Goal: Task Accomplishment & Management: Manage account settings

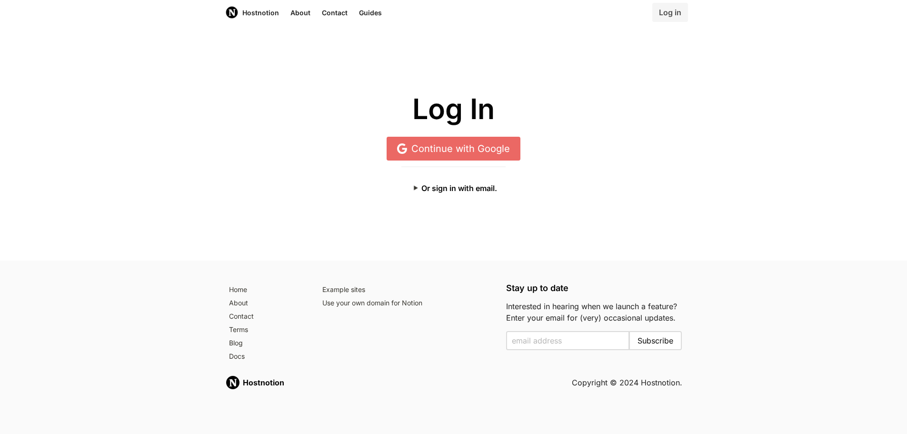
drag, startPoint x: 471, startPoint y: 186, endPoint x: 478, endPoint y: 170, distance: 17.1
click at [471, 186] on button "Or sign in with email." at bounding box center [453, 188] width 104 height 19
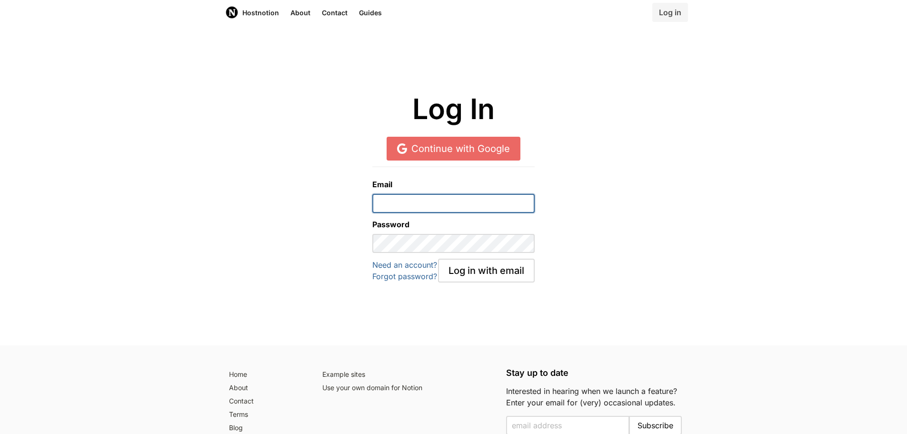
type input "[EMAIL_ADDRESS][DOMAIN_NAME]"
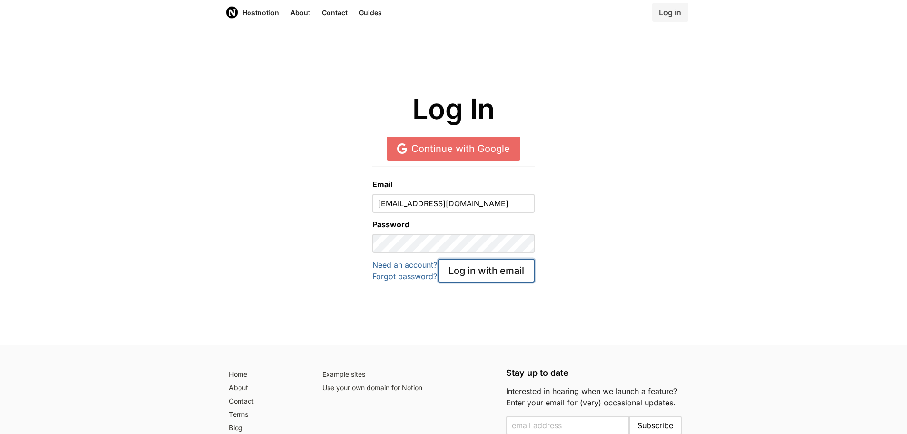
click at [459, 269] on button "Log in with email" at bounding box center [486, 271] width 97 height 24
click at [642, 247] on div "Email ebusiness@editions-tissot.fr Password Need an account? Forgot password? L…" at bounding box center [453, 219] width 895 height 128
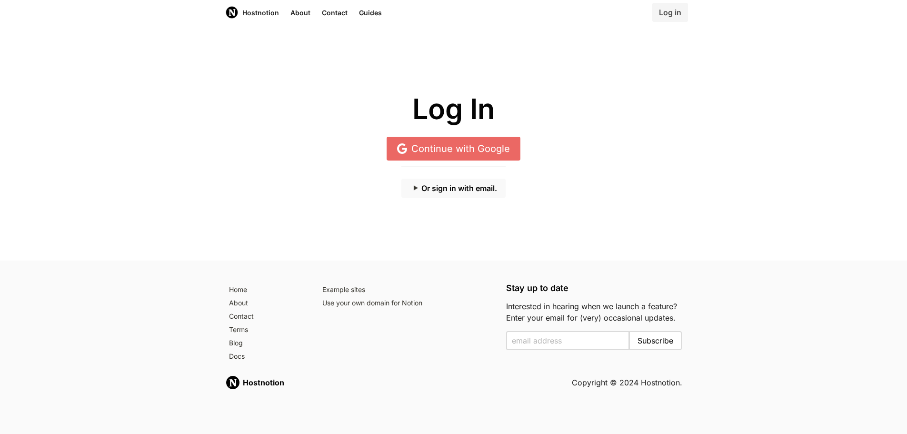
click at [478, 185] on button "Or sign in with email." at bounding box center [453, 188] width 104 height 19
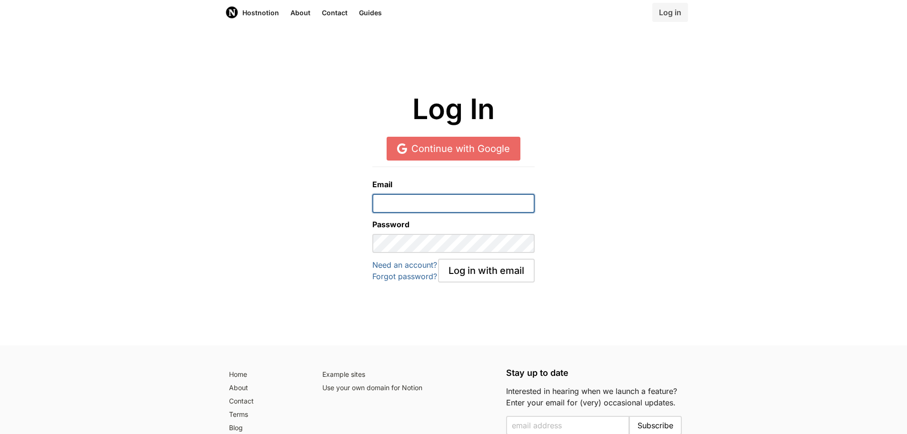
type input "[EMAIL_ADDRESS][DOMAIN_NAME]"
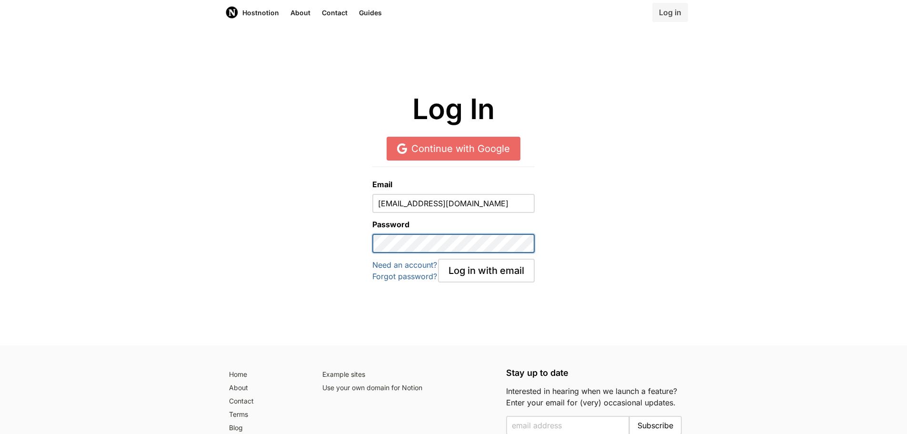
click at [438, 259] on button "Log in with email" at bounding box center [486, 271] width 97 height 24
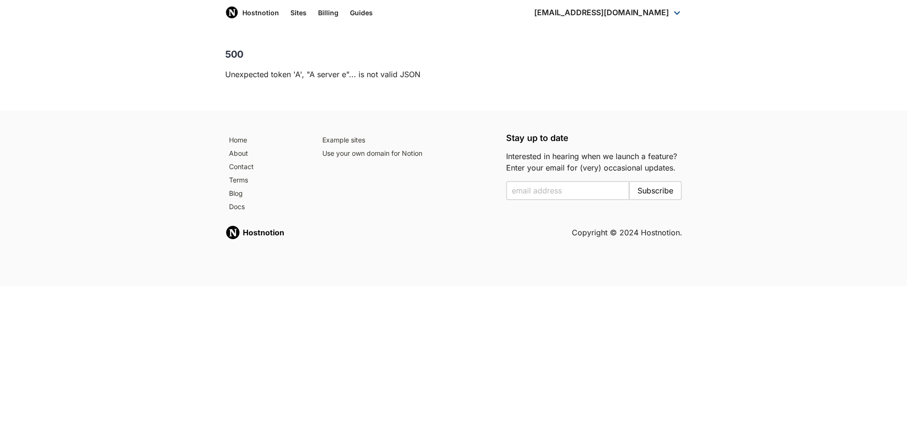
click at [407, 82] on div "500 Unexpected token 'A', "A server e"... is not valid JSON" at bounding box center [453, 68] width 907 height 86
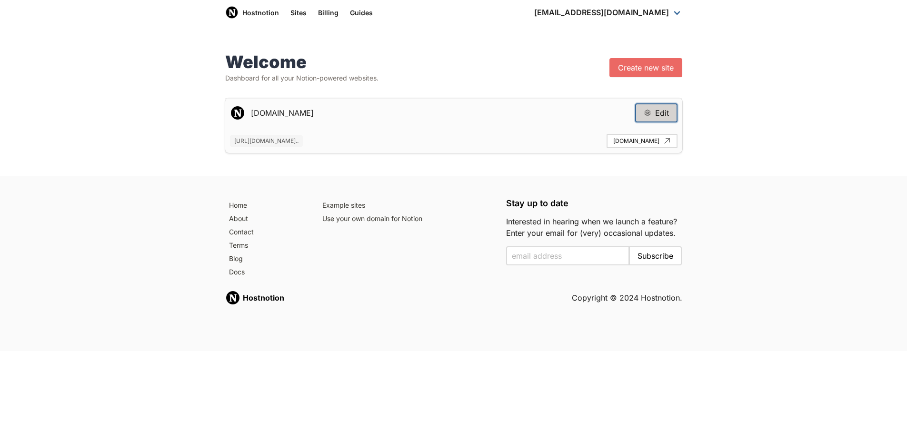
click at [646, 115] on icon at bounding box center [648, 113] width 8 height 8
type input "[DOMAIN_NAME]"
type input "[URL][DOMAIN_NAME]"
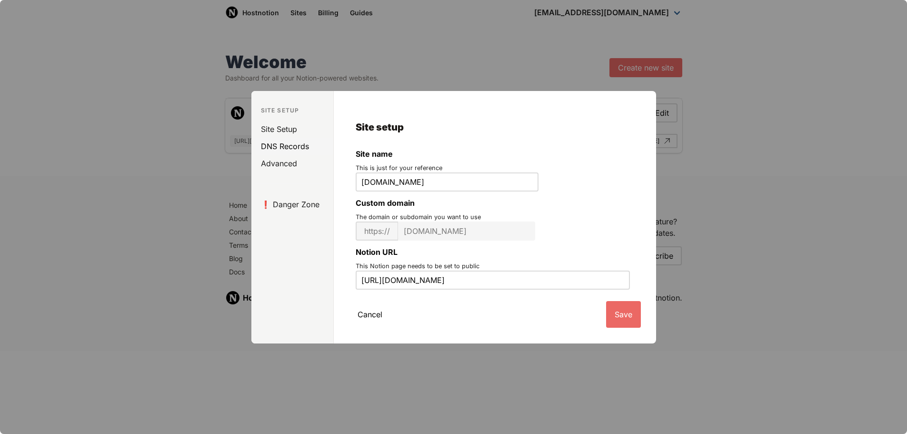
click at [280, 150] on link "DNS Records" at bounding box center [294, 146] width 78 height 17
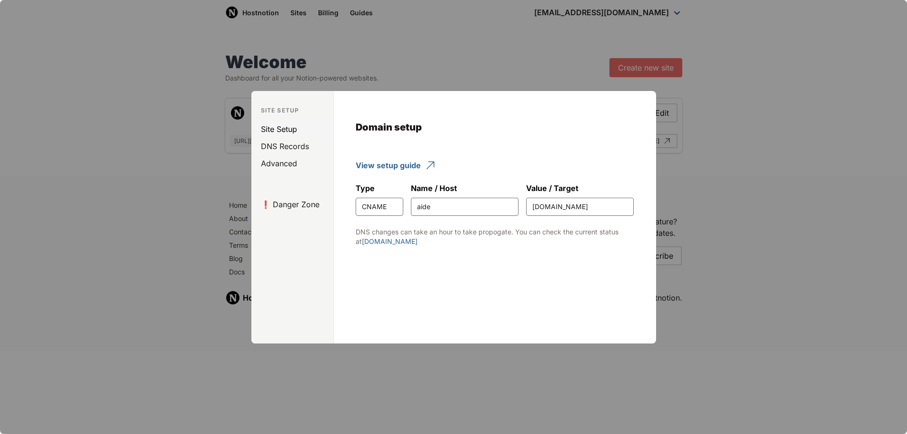
click at [282, 133] on link "Site Setup" at bounding box center [294, 128] width 78 height 17
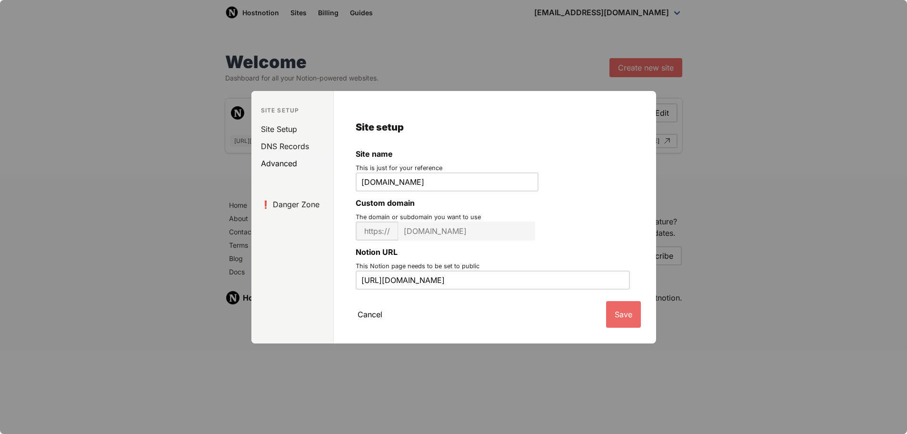
click at [286, 160] on link "Advanced" at bounding box center [294, 163] width 78 height 17
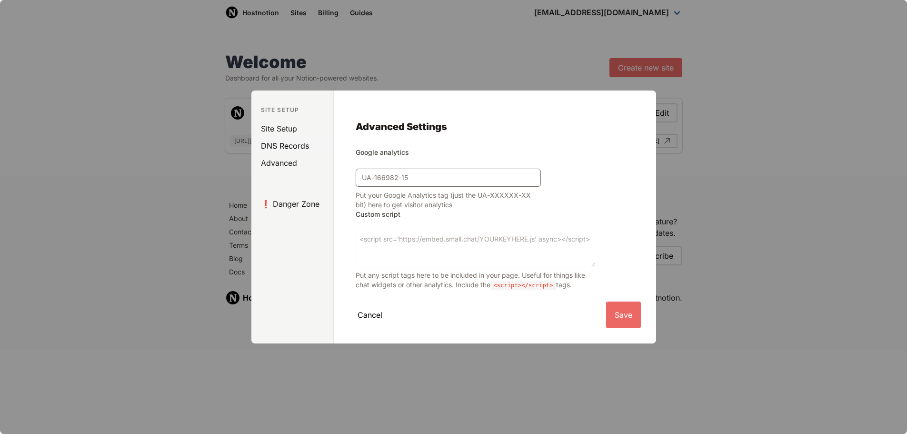
click at [285, 147] on link "DNS Records" at bounding box center [294, 145] width 78 height 17
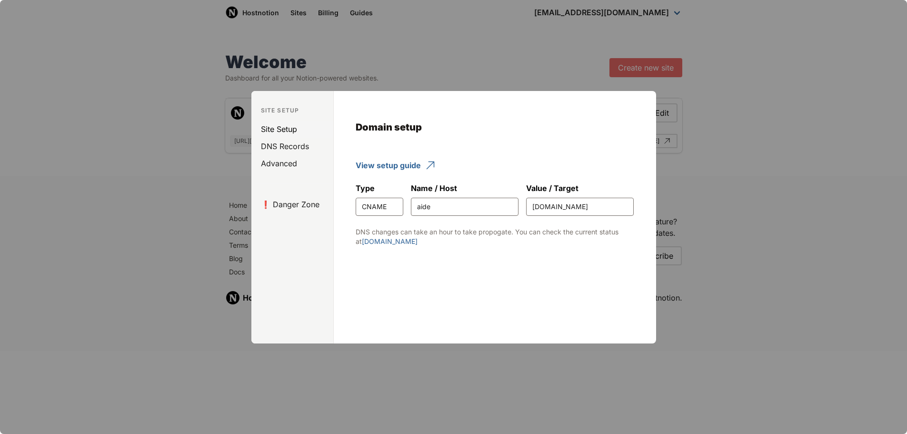
click at [285, 127] on link "Site Setup" at bounding box center [294, 128] width 78 height 17
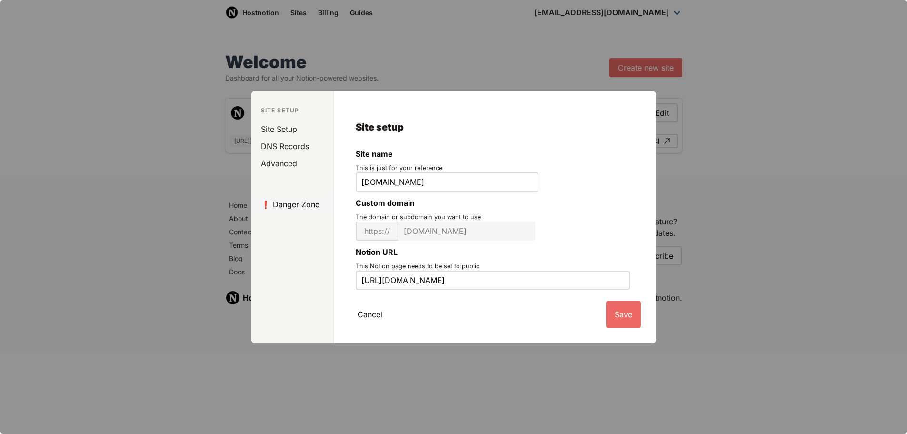
click at [290, 199] on link "❗️ Danger Zone" at bounding box center [294, 204] width 78 height 17
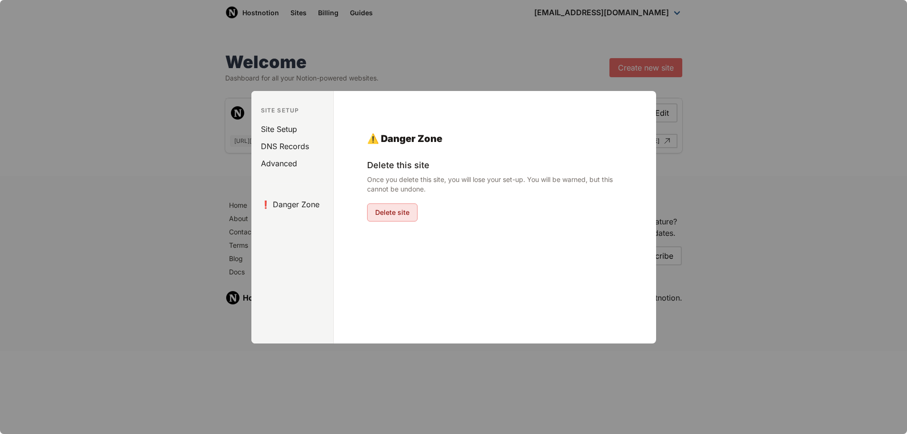
click at [396, 219] on button "Delete site" at bounding box center [392, 212] width 50 height 18
click at [538, 219] on div "Delete site" at bounding box center [494, 212] width 255 height 18
click at [750, 125] on div at bounding box center [453, 217] width 907 height 434
click at [750, 125] on div "Welcome Dashboard for all your Notion-powered websites. Create new site [DOMAIN…" at bounding box center [453, 103] width 907 height 146
